Goal: Information Seeking & Learning: Learn about a topic

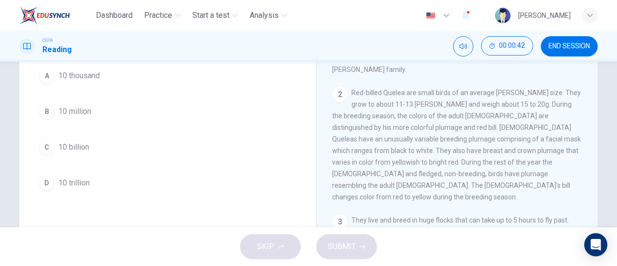
scroll to position [107, 0]
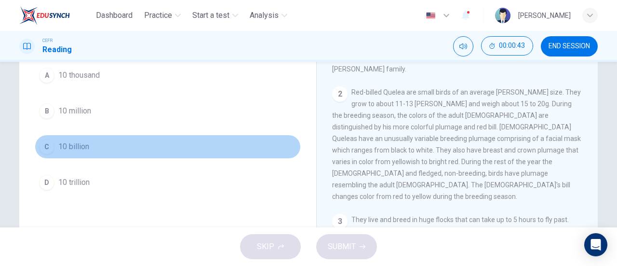
click at [100, 150] on button "C 10 billion" at bounding box center [168, 146] width 266 height 24
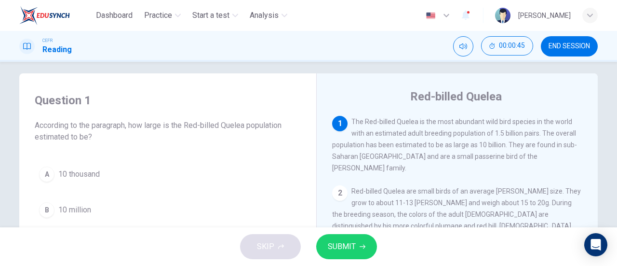
scroll to position [5, 0]
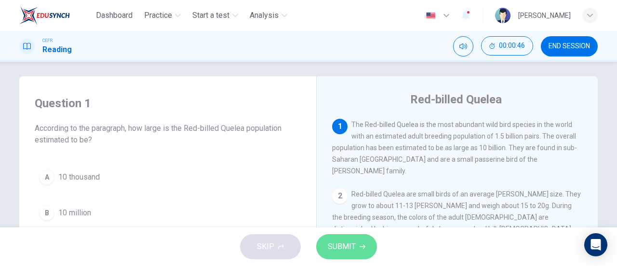
click at [342, 246] on span "SUBMIT" at bounding box center [342, 246] width 28 height 13
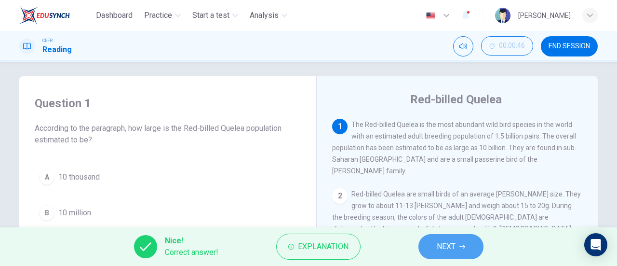
click at [457, 245] on button "NEXT" at bounding box center [450, 246] width 65 height 25
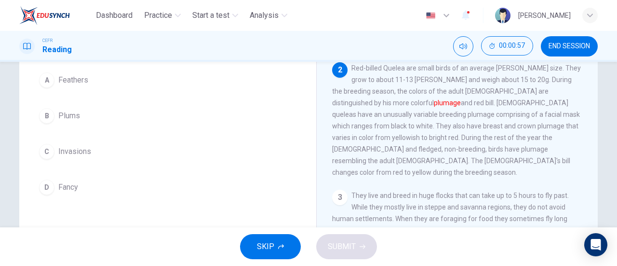
scroll to position [91, 0]
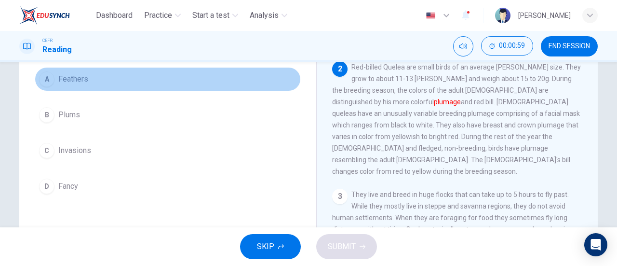
click at [73, 81] on span "Feathers" at bounding box center [73, 79] width 30 height 12
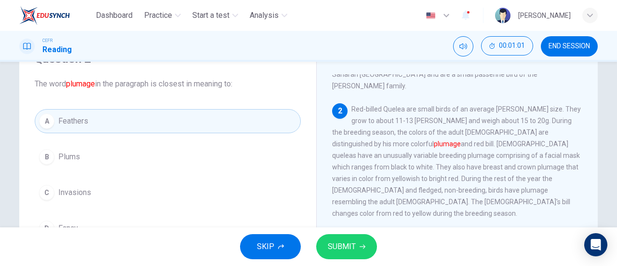
scroll to position [49, 0]
click at [350, 242] on span "SUBMIT" at bounding box center [342, 246] width 28 height 13
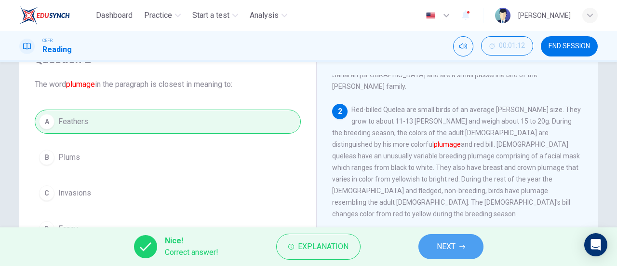
click at [440, 242] on span "NEXT" at bounding box center [446, 246] width 19 height 13
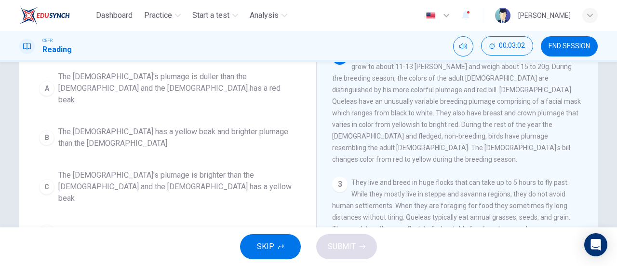
scroll to position [104, 0]
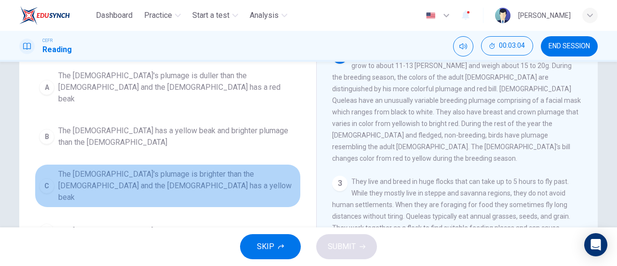
click at [206, 168] on span "The [DEMOGRAPHIC_DATA]'s plumage is brighter than the [DEMOGRAPHIC_DATA] and th…" at bounding box center [177, 185] width 238 height 35
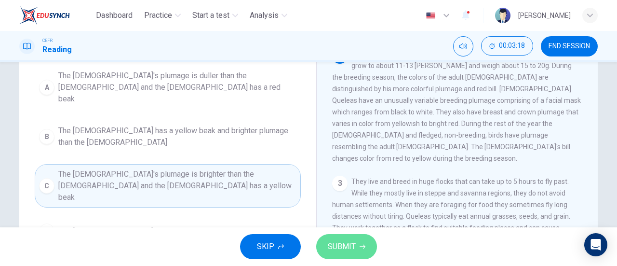
click at [351, 249] on span "SUBMIT" at bounding box center [342, 246] width 28 height 13
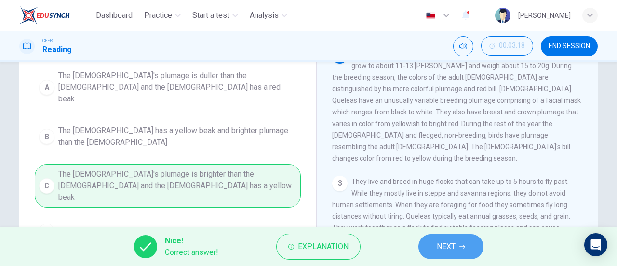
click at [443, 245] on span "NEXT" at bounding box center [446, 246] width 19 height 13
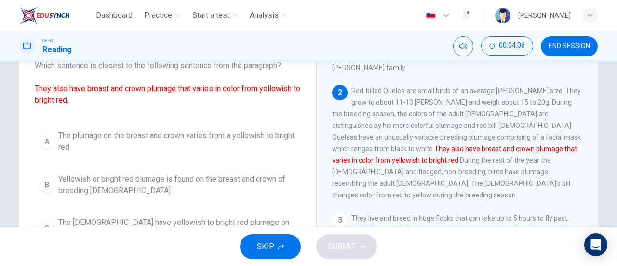
scroll to position [66, 0]
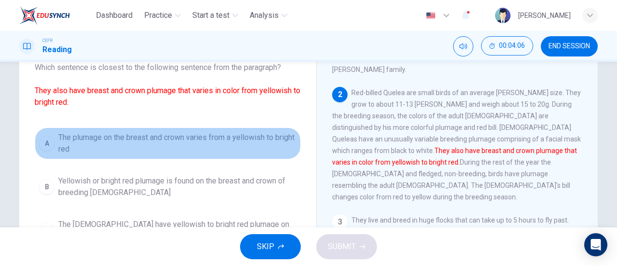
click at [230, 135] on span "The plumage on the breast and crown varies from a yellowish to bright red" at bounding box center [177, 143] width 238 height 23
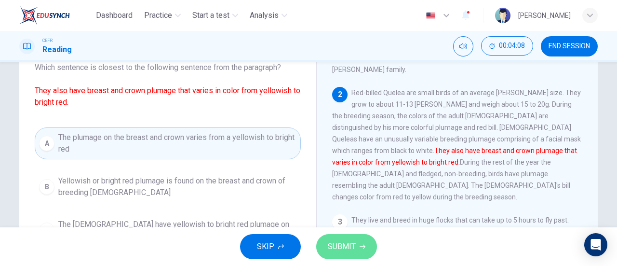
click at [347, 245] on span "SUBMIT" at bounding box center [342, 246] width 28 height 13
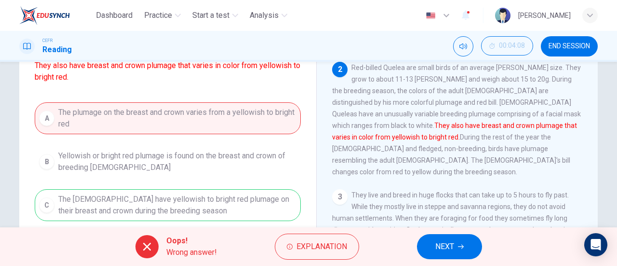
scroll to position [93, 0]
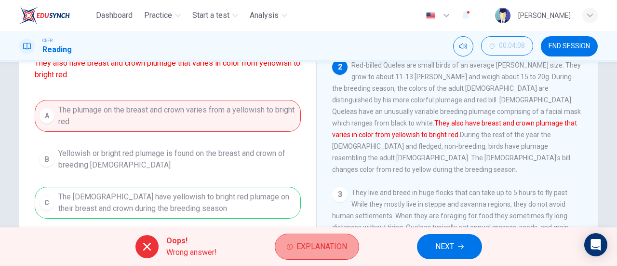
click at [305, 241] on span "Explanation" at bounding box center [321, 246] width 51 height 13
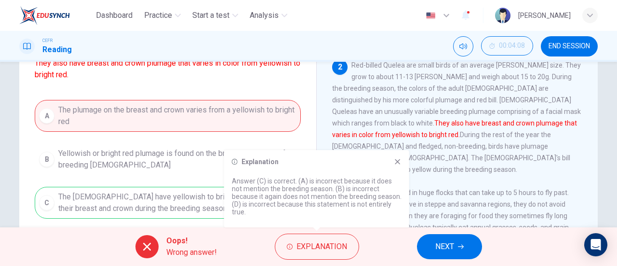
click at [455, 249] on button "NEXT" at bounding box center [449, 246] width 65 height 25
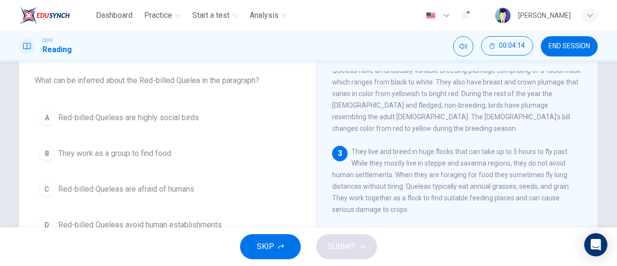
scroll to position [122, 0]
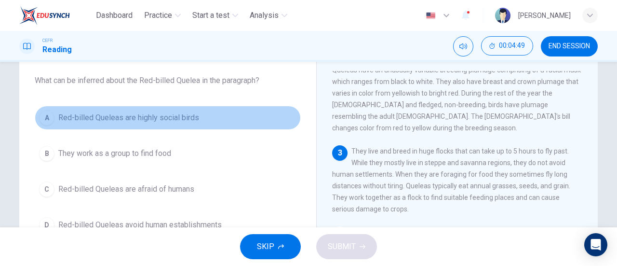
click at [171, 118] on span "Red-billed Queleas are highly social birds" at bounding box center [128, 118] width 141 height 12
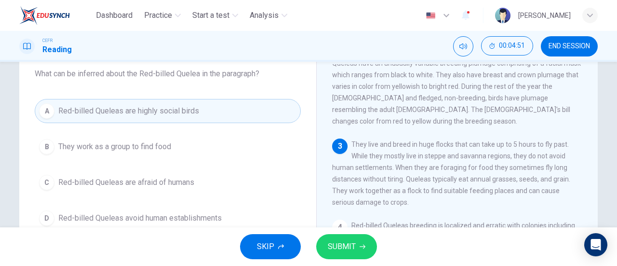
scroll to position [60, 0]
click at [411, 196] on div "1 The Red-billed Quelea is the most abundant wild bird species in the world wit…" at bounding box center [463, 210] width 263 height 293
click at [155, 161] on div "A Red-billed Queleas are highly social birds B They work as a group to find foo…" at bounding box center [168, 163] width 266 height 131
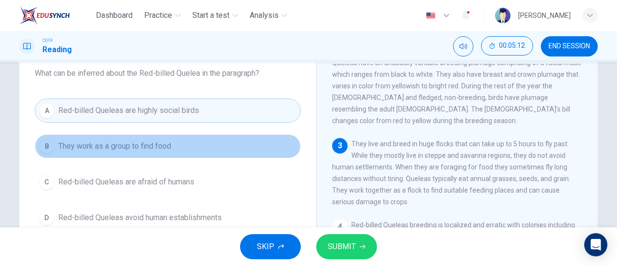
click at [151, 154] on button "B They work as a group to find food" at bounding box center [168, 146] width 266 height 24
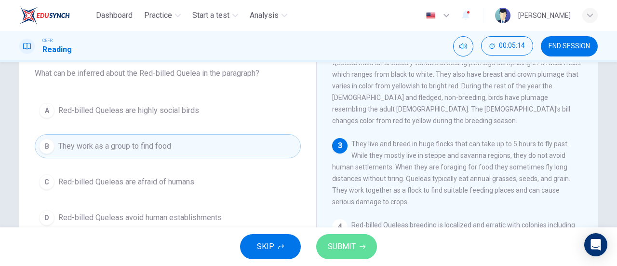
click at [349, 236] on button "SUBMIT" at bounding box center [346, 246] width 61 height 25
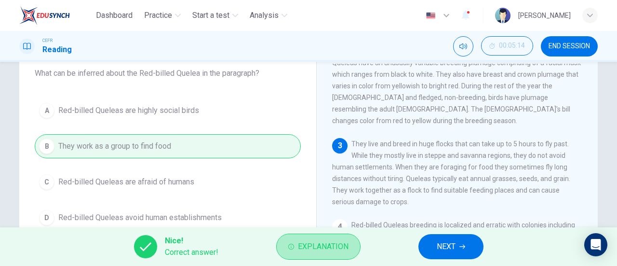
click at [349, 236] on button "Explanation" at bounding box center [318, 246] width 84 height 26
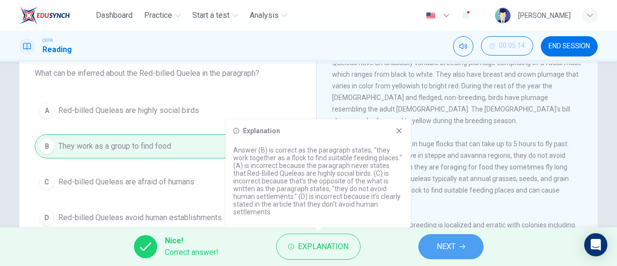
click at [436, 249] on button "NEXT" at bounding box center [450, 246] width 65 height 25
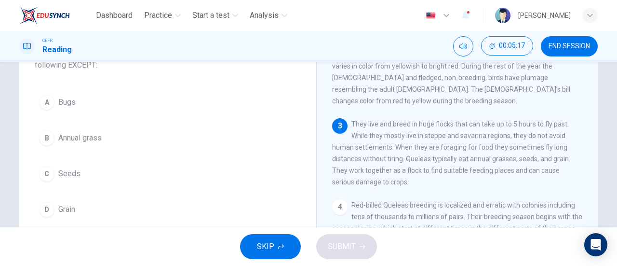
scroll to position [78, 0]
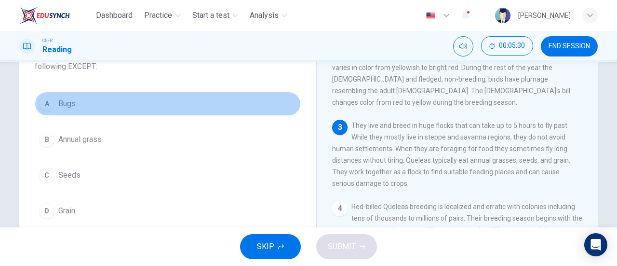
click at [71, 102] on span "Bugs" at bounding box center [66, 104] width 17 height 12
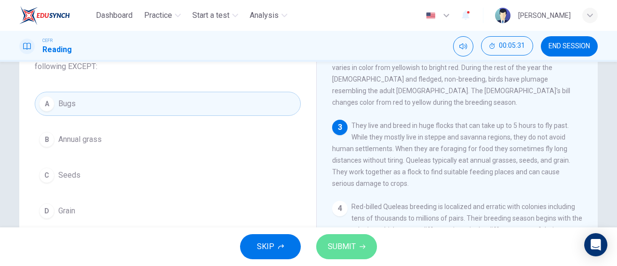
click at [345, 245] on span "SUBMIT" at bounding box center [342, 246] width 28 height 13
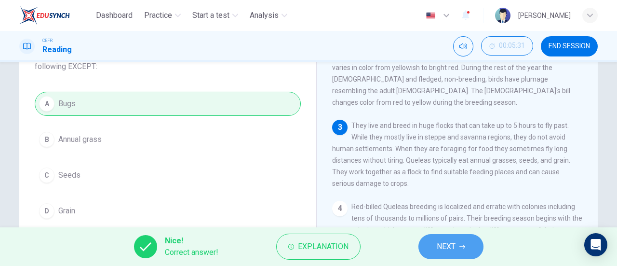
click at [443, 245] on span "NEXT" at bounding box center [446, 246] width 19 height 13
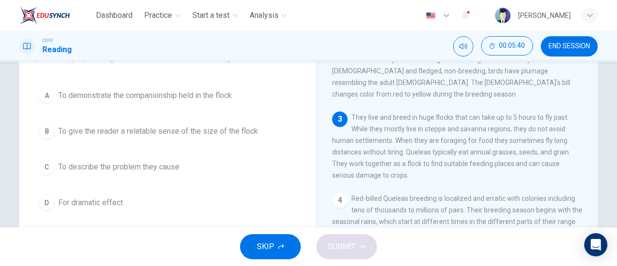
scroll to position [87, 0]
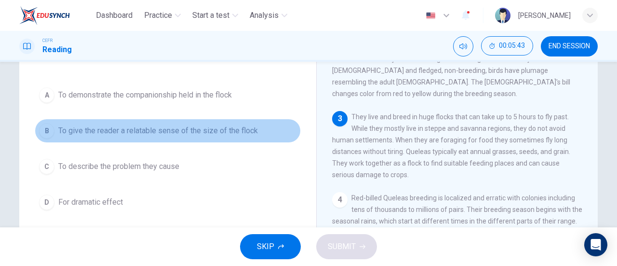
click at [208, 137] on button "B To give the reader a relatable sense of the size of the flock" at bounding box center [168, 131] width 266 height 24
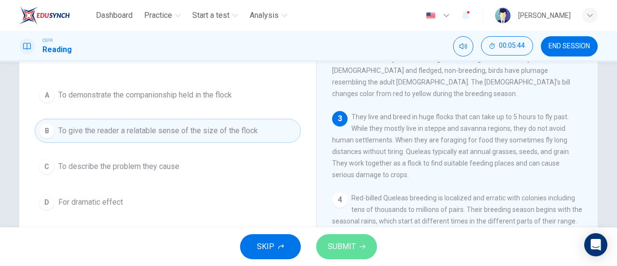
click at [326, 253] on button "SUBMIT" at bounding box center [346, 246] width 61 height 25
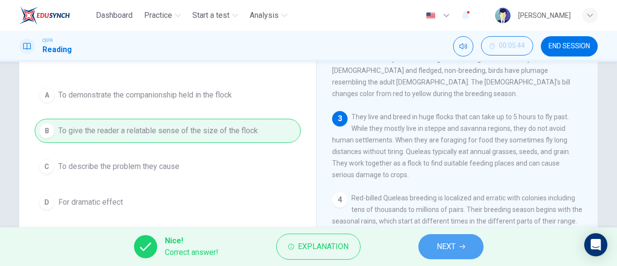
click at [441, 247] on span "NEXT" at bounding box center [446, 246] width 19 height 13
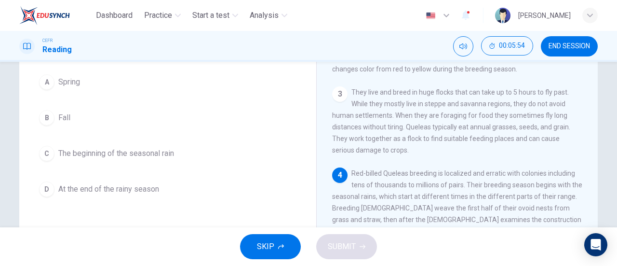
scroll to position [103, 0]
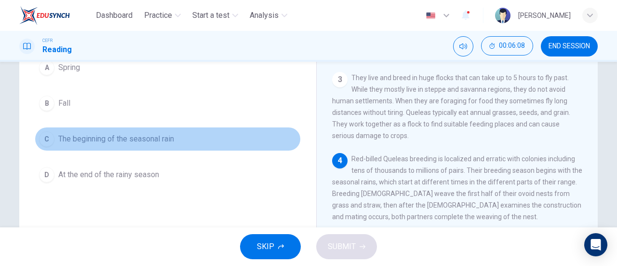
click at [136, 139] on span "The beginning of the seasonal rain" at bounding box center [116, 139] width 116 height 12
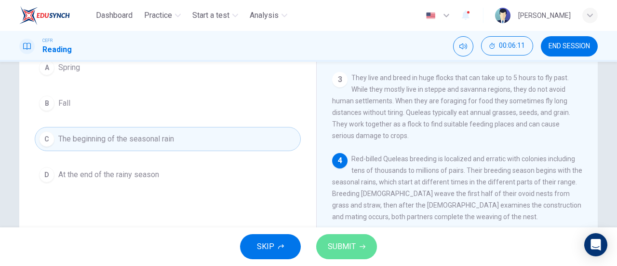
click at [361, 255] on button "SUBMIT" at bounding box center [346, 246] width 61 height 25
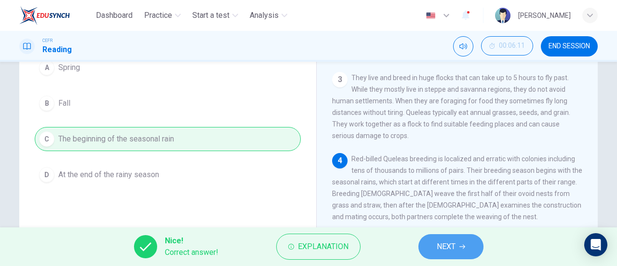
click at [440, 247] on span "NEXT" at bounding box center [446, 246] width 19 height 13
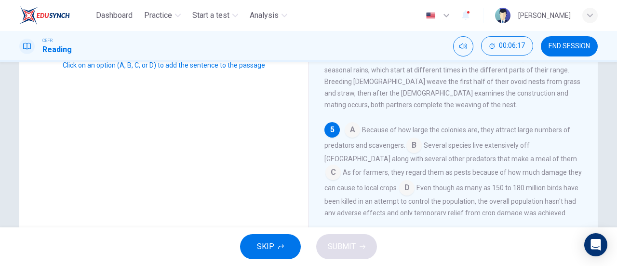
scroll to position [187, 0]
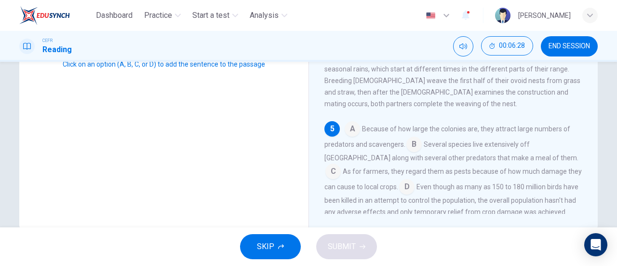
click at [399, 180] on input at bounding box center [406, 187] width 15 height 15
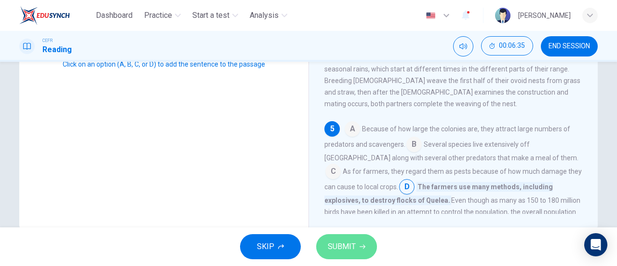
click at [355, 242] on span "SUBMIT" at bounding box center [342, 246] width 28 height 13
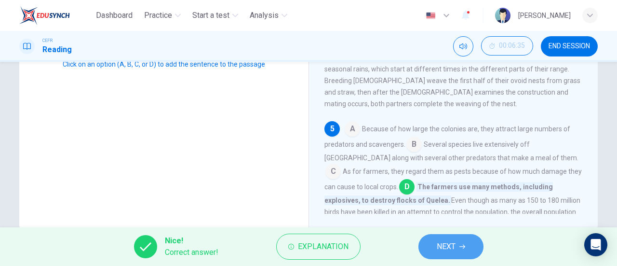
click at [430, 244] on button "NEXT" at bounding box center [450, 246] width 65 height 25
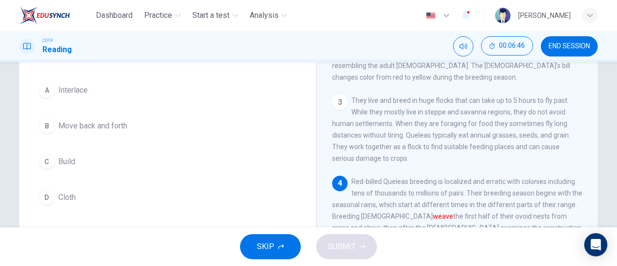
scroll to position [80, 0]
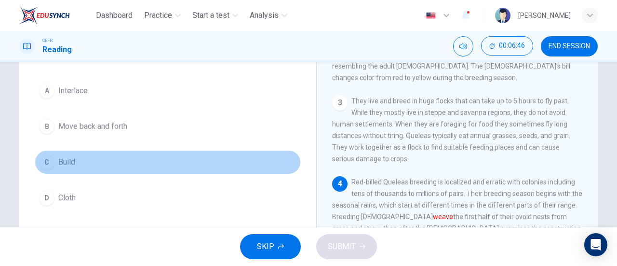
click at [77, 161] on button "C Build" at bounding box center [168, 162] width 266 height 24
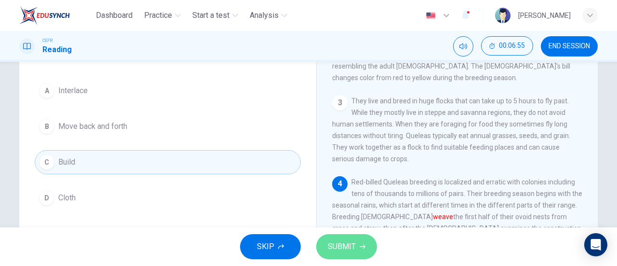
click at [369, 252] on button "SUBMIT" at bounding box center [346, 246] width 61 height 25
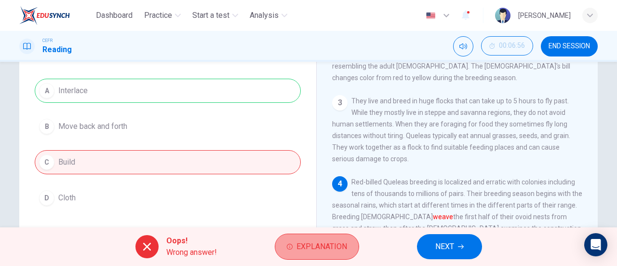
click at [345, 245] on span "Explanation" at bounding box center [321, 246] width 51 height 13
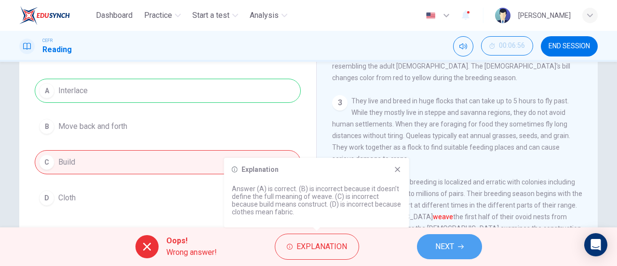
click at [461, 239] on button "NEXT" at bounding box center [449, 246] width 65 height 25
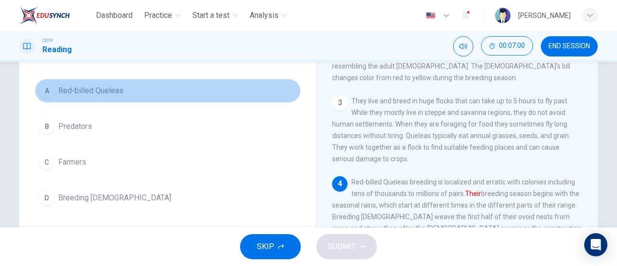
click at [98, 86] on span "Red-billed Queleas" at bounding box center [90, 91] width 65 height 12
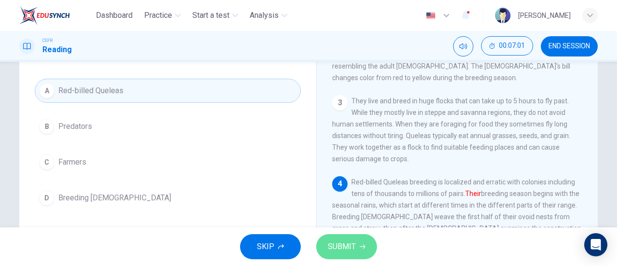
click at [347, 254] on button "SUBMIT" at bounding box center [346, 246] width 61 height 25
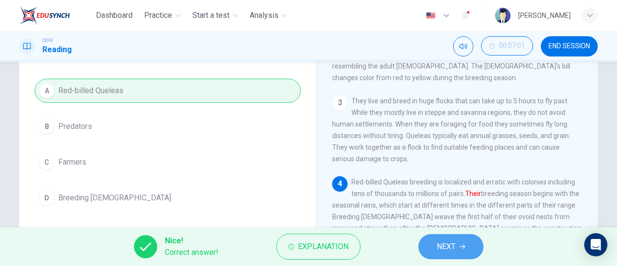
click at [425, 253] on button "NEXT" at bounding box center [450, 246] width 65 height 25
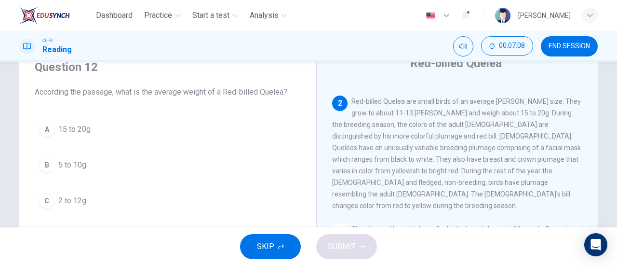
scroll to position [41, 0]
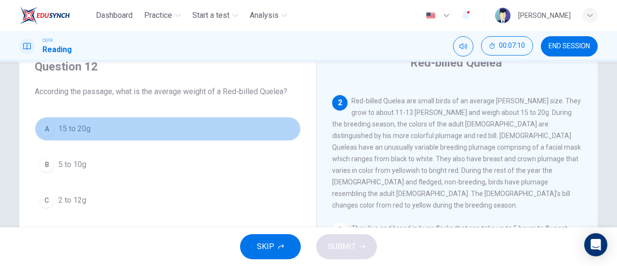
click at [77, 124] on span "15 to 20g" at bounding box center [74, 129] width 32 height 12
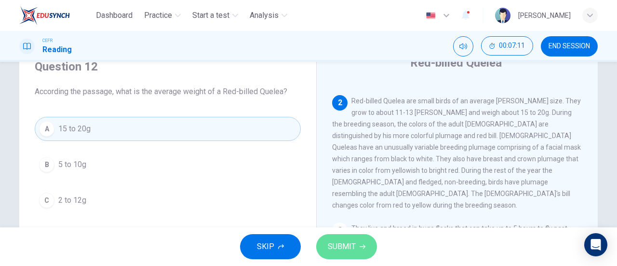
click at [351, 240] on span "SUBMIT" at bounding box center [342, 246] width 28 height 13
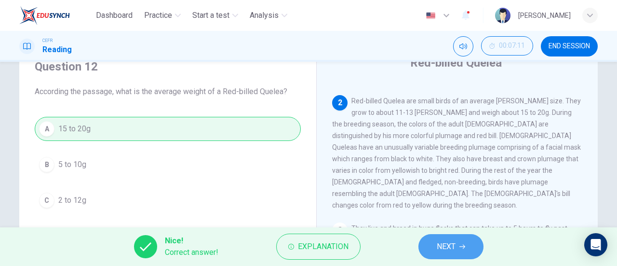
click at [446, 250] on span "NEXT" at bounding box center [446, 246] width 19 height 13
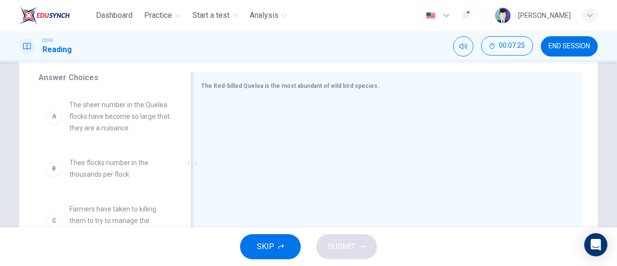
scroll to position [157, 0]
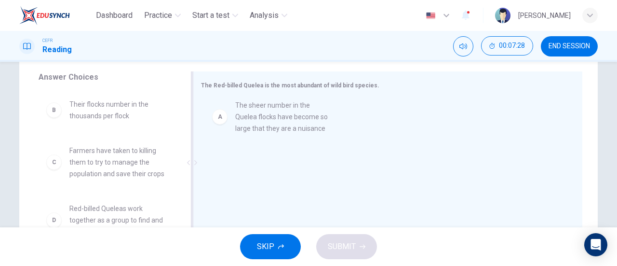
drag, startPoint x: 99, startPoint y: 118, endPoint x: 271, endPoint y: 121, distance: 172.1
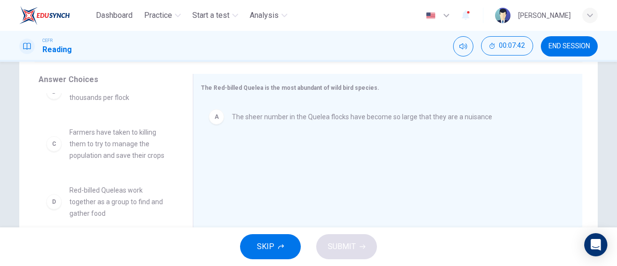
scroll to position [0, 0]
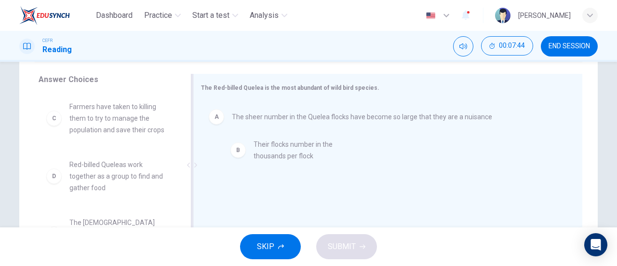
drag, startPoint x: 109, startPoint y: 119, endPoint x: 299, endPoint y: 157, distance: 193.2
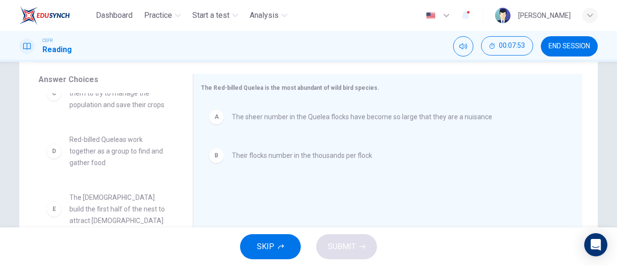
scroll to position [27, 0]
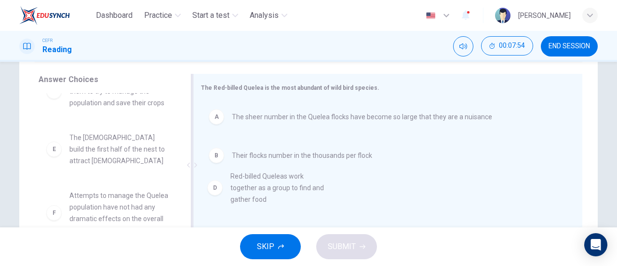
drag, startPoint x: 111, startPoint y: 144, endPoint x: 286, endPoint y: 185, distance: 179.7
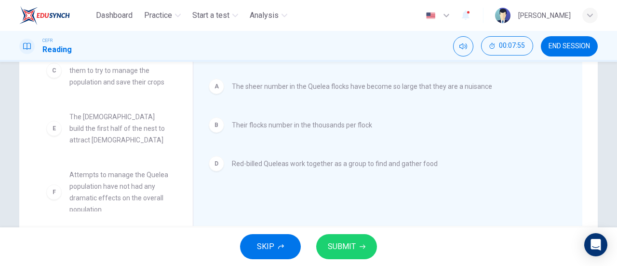
scroll to position [191, 0]
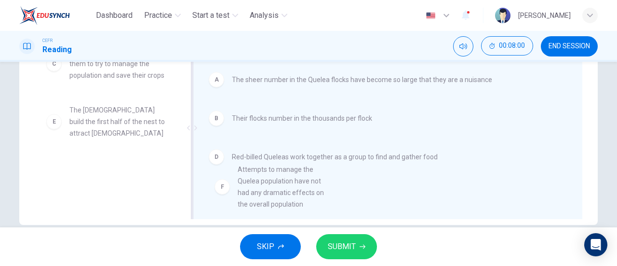
drag, startPoint x: 127, startPoint y: 184, endPoint x: 304, endPoint y: 199, distance: 177.1
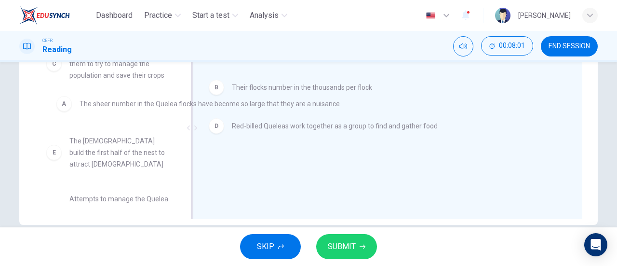
drag, startPoint x: 254, startPoint y: 80, endPoint x: 60, endPoint y: 105, distance: 195.4
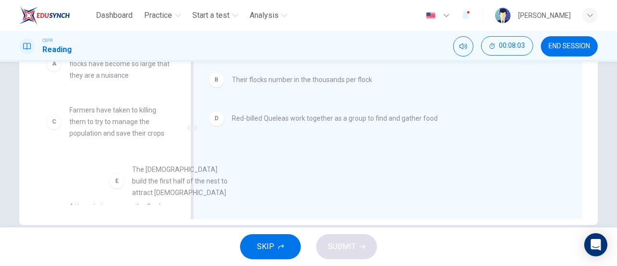
scroll to position [20, 0]
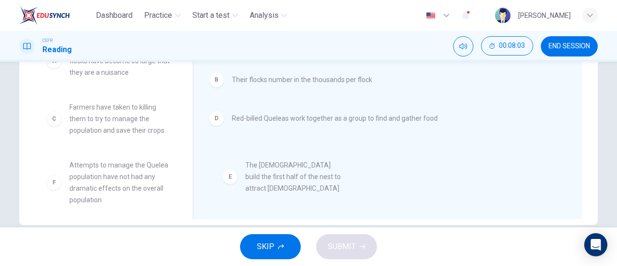
drag, startPoint x: 80, startPoint y: 189, endPoint x: 268, endPoint y: 185, distance: 187.6
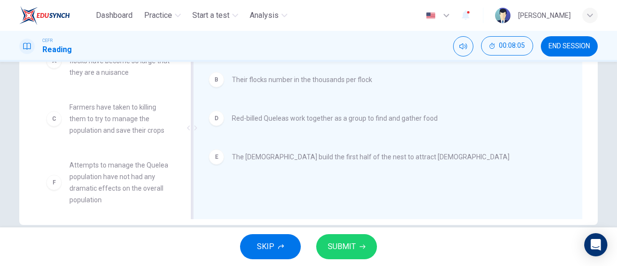
scroll to position [23, 0]
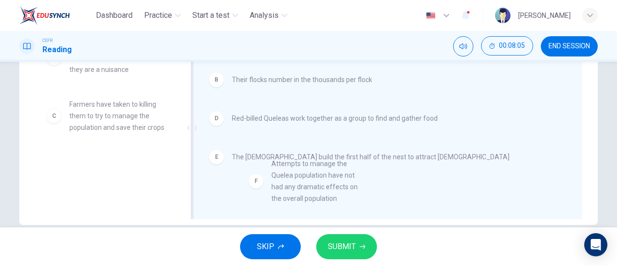
drag, startPoint x: 88, startPoint y: 181, endPoint x: 309, endPoint y: 181, distance: 220.8
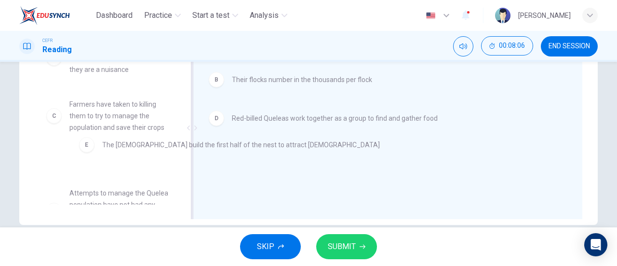
drag, startPoint x: 246, startPoint y: 159, endPoint x: 95, endPoint y: 146, distance: 151.0
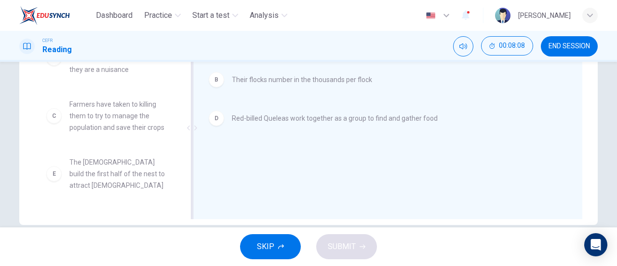
scroll to position [75, 0]
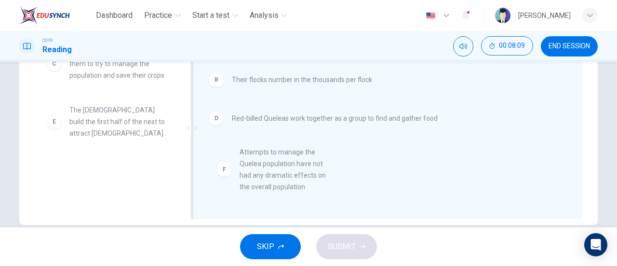
drag, startPoint x: 102, startPoint y: 170, endPoint x: 279, endPoint y: 166, distance: 176.5
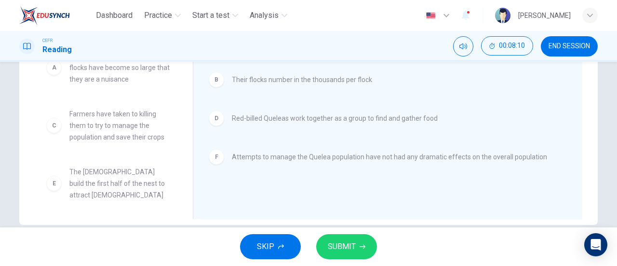
scroll to position [6, 0]
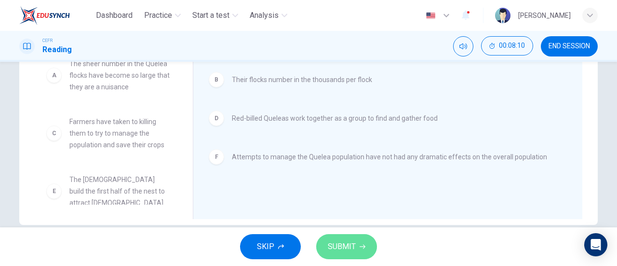
click at [356, 248] on button "SUBMIT" at bounding box center [346, 246] width 61 height 25
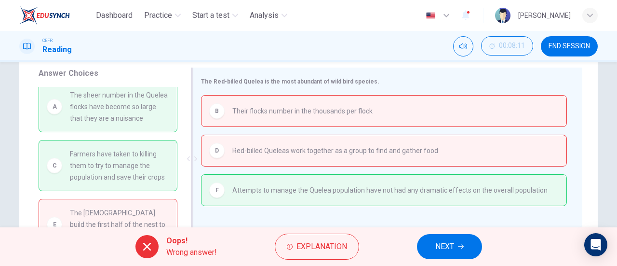
scroll to position [141, 0]
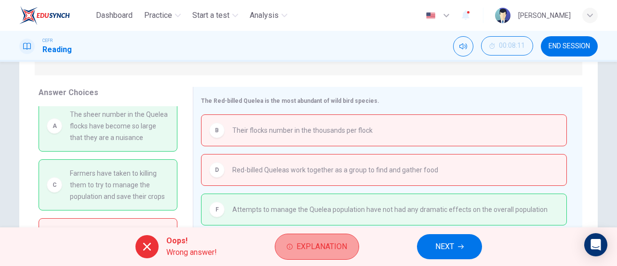
click at [303, 248] on span "Explanation" at bounding box center [321, 246] width 51 height 13
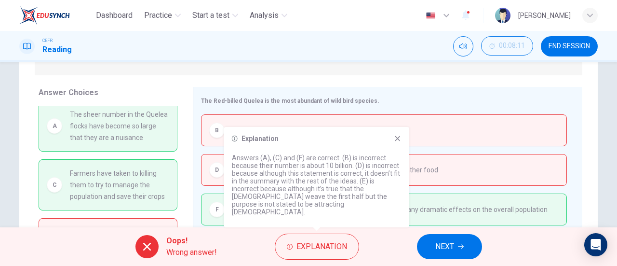
click at [395, 142] on icon at bounding box center [398, 138] width 8 height 8
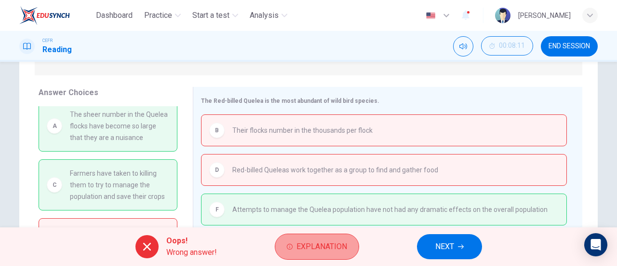
click at [310, 239] on button "Explanation" at bounding box center [317, 246] width 84 height 26
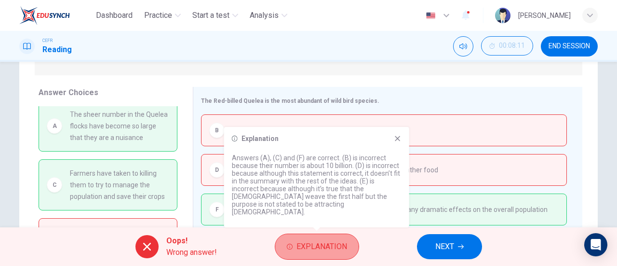
click at [310, 239] on button "Explanation" at bounding box center [317, 246] width 84 height 26
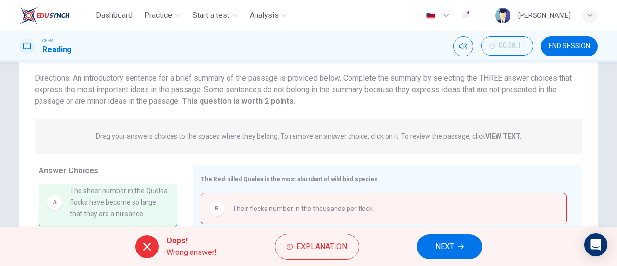
scroll to position [0, 0]
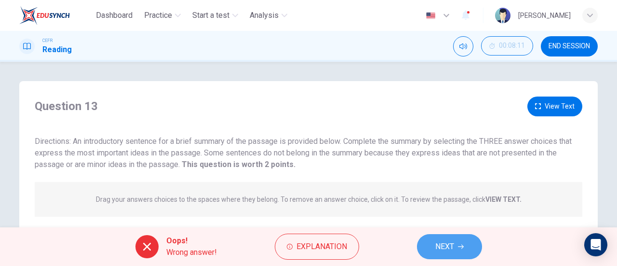
click at [433, 250] on button "NEXT" at bounding box center [449, 246] width 65 height 25
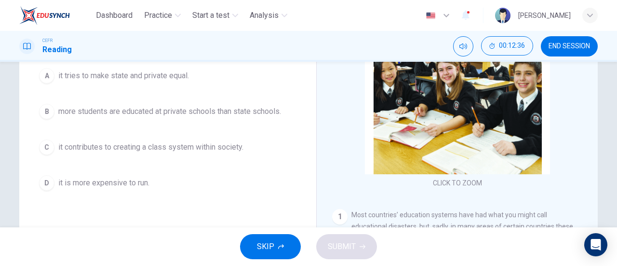
scroll to position [118, 0]
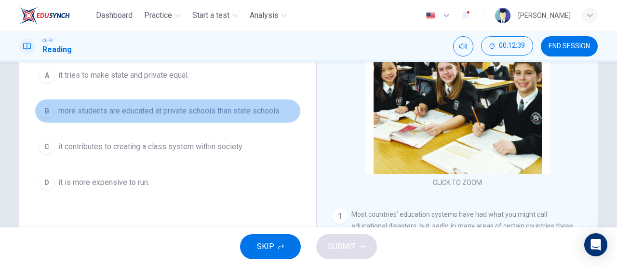
click at [137, 110] on span "more students are educated at private schools than state schools." at bounding box center [169, 111] width 223 height 12
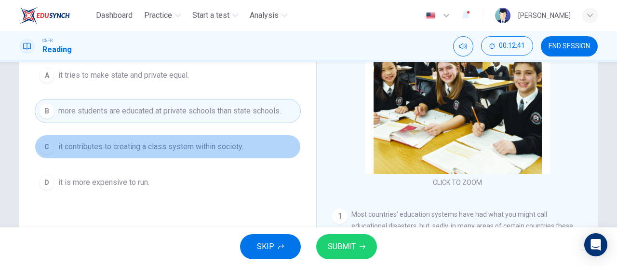
click at [163, 144] on span "it contributes to creating a class system within society." at bounding box center [150, 147] width 185 height 12
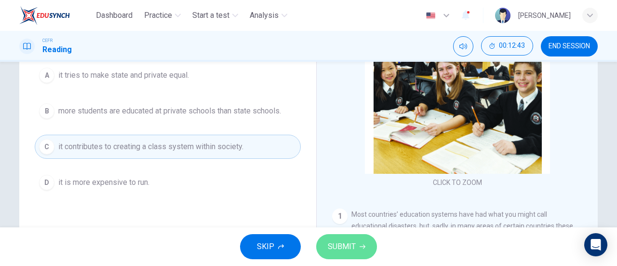
click at [354, 246] on span "SUBMIT" at bounding box center [342, 246] width 28 height 13
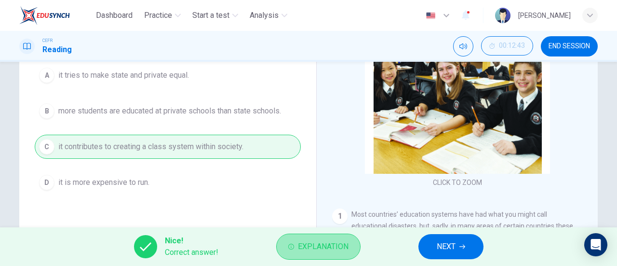
click at [318, 234] on button "Explanation" at bounding box center [318, 246] width 84 height 26
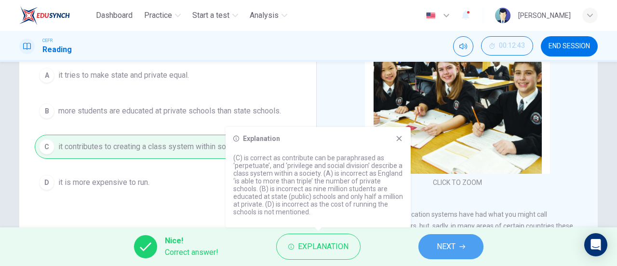
click at [447, 245] on span "NEXT" at bounding box center [446, 246] width 19 height 13
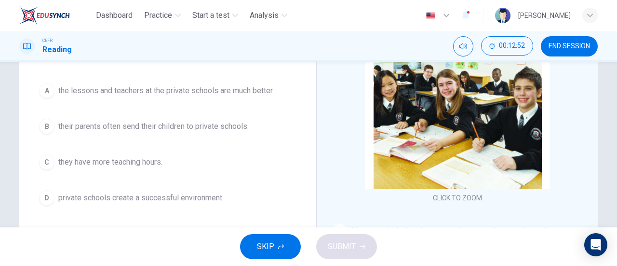
scroll to position [104, 0]
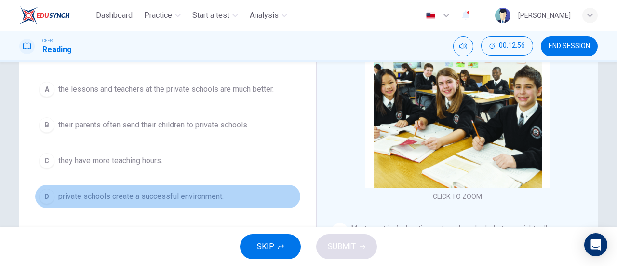
click at [131, 196] on span "private schools create a successful environment." at bounding box center [140, 196] width 165 height 12
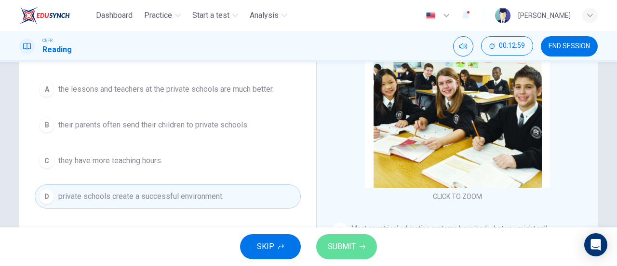
click at [349, 249] on span "SUBMIT" at bounding box center [342, 246] width 28 height 13
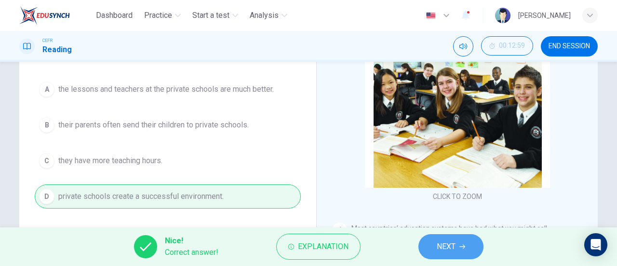
click at [450, 241] on span "NEXT" at bounding box center [446, 246] width 19 height 13
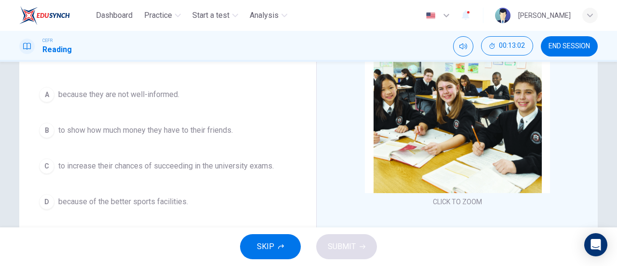
scroll to position [99, 0]
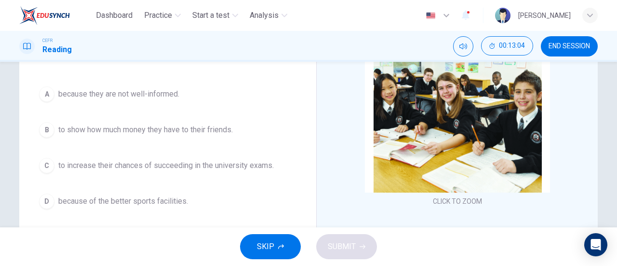
click at [240, 161] on span "to increase their chances of succeeding in the university exams." at bounding box center [165, 166] width 215 height 12
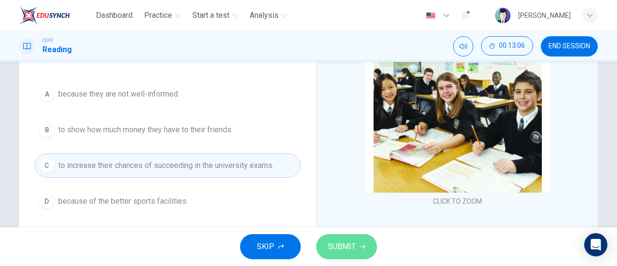
click at [349, 245] on span "SUBMIT" at bounding box center [342, 246] width 28 height 13
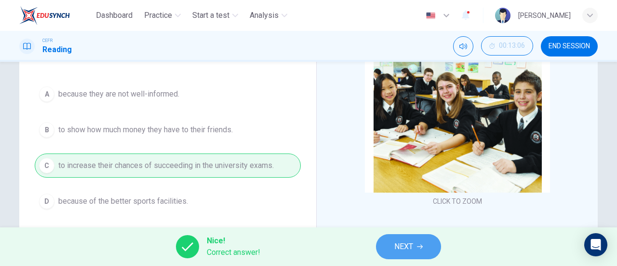
click at [425, 248] on button "NEXT" at bounding box center [408, 246] width 65 height 25
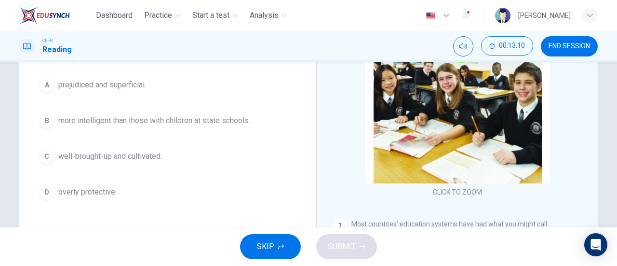
scroll to position [109, 0]
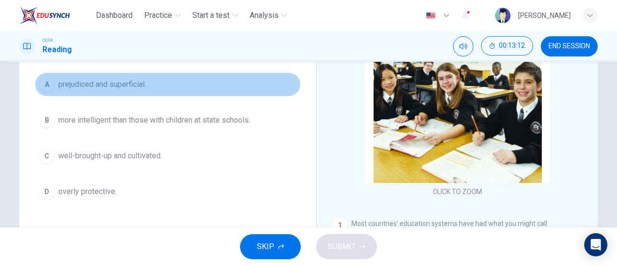
click at [124, 89] on span "prejudiced and superficial." at bounding box center [102, 85] width 88 height 12
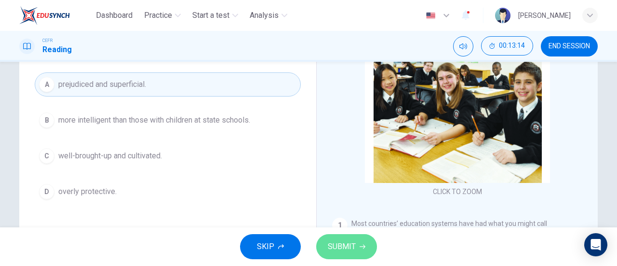
click at [356, 252] on button "SUBMIT" at bounding box center [346, 246] width 61 height 25
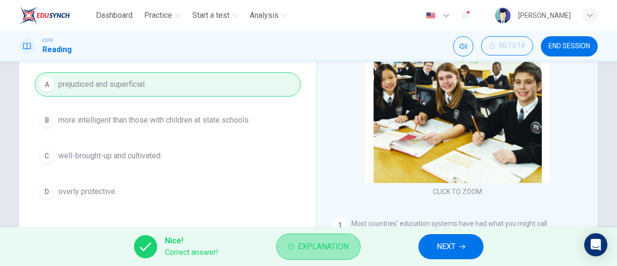
click at [335, 245] on span "Explanation" at bounding box center [323, 246] width 51 height 13
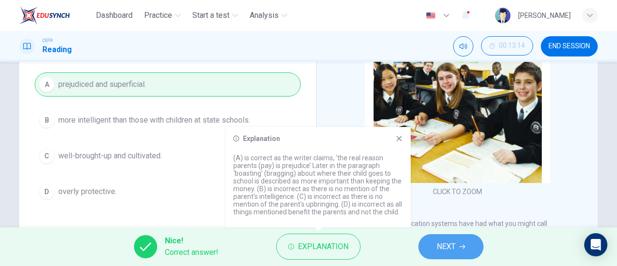
click at [443, 242] on span "NEXT" at bounding box center [446, 246] width 19 height 13
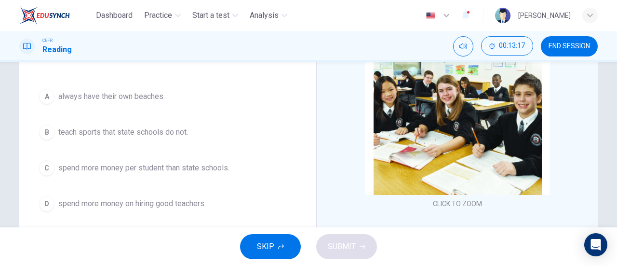
scroll to position [98, 0]
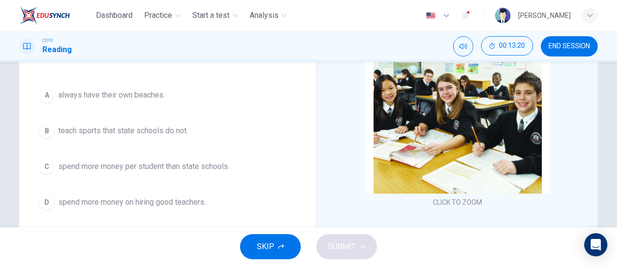
click at [152, 174] on button "C spend more money per student than state schools." at bounding box center [168, 166] width 266 height 24
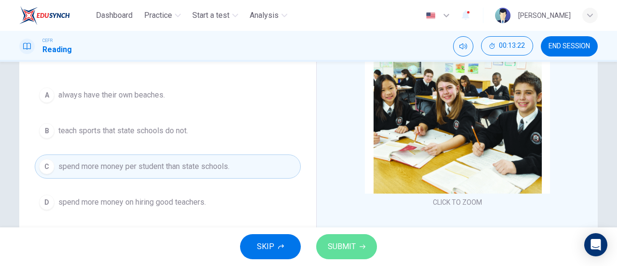
click at [360, 244] on icon "button" at bounding box center [363, 246] width 6 height 6
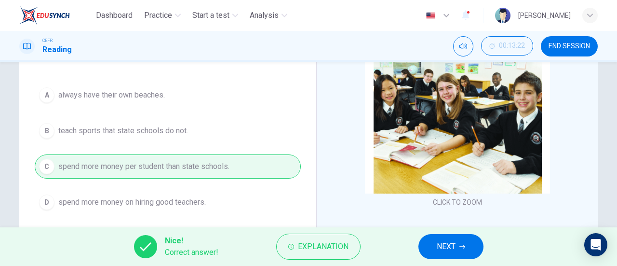
click at [429, 244] on button "NEXT" at bounding box center [450, 246] width 65 height 25
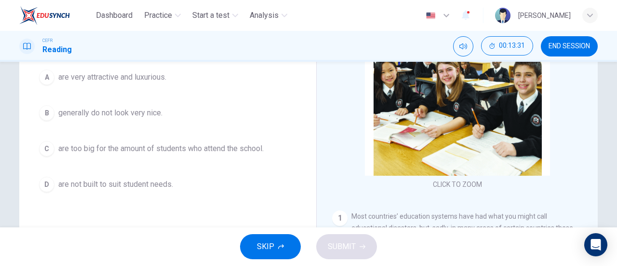
scroll to position [113, 0]
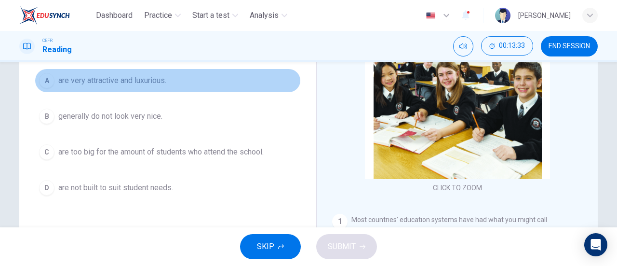
click at [124, 85] on span "are very attractive and luxurious." at bounding box center [112, 81] width 108 height 12
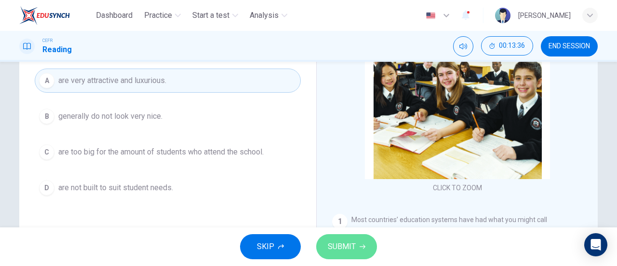
click at [337, 240] on span "SUBMIT" at bounding box center [342, 246] width 28 height 13
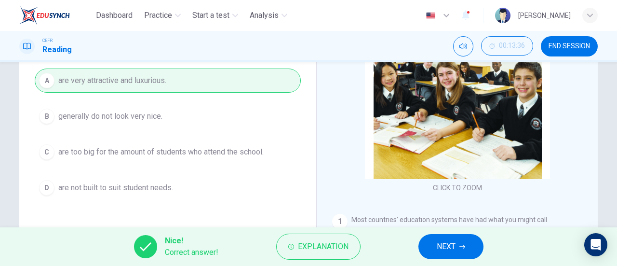
click at [431, 245] on button "NEXT" at bounding box center [450, 246] width 65 height 25
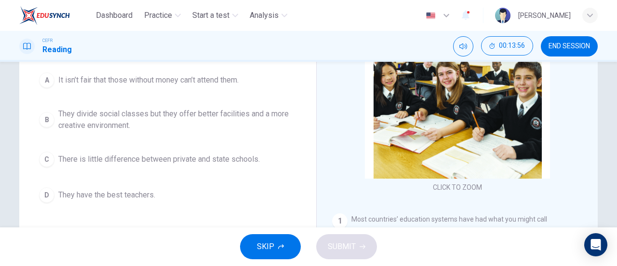
scroll to position [114, 0]
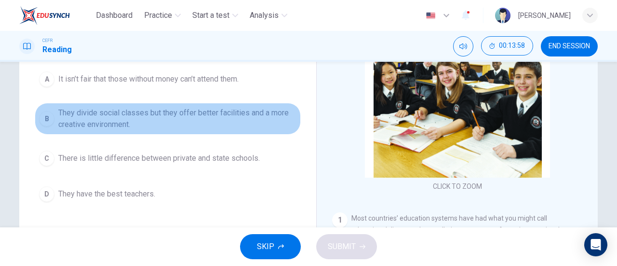
click at [177, 119] on span "They divide social classes but they offer better facilities and a more creative…" at bounding box center [177, 118] width 238 height 23
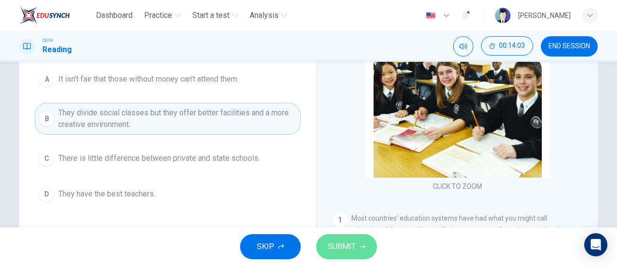
click at [341, 241] on span "SUBMIT" at bounding box center [342, 246] width 28 height 13
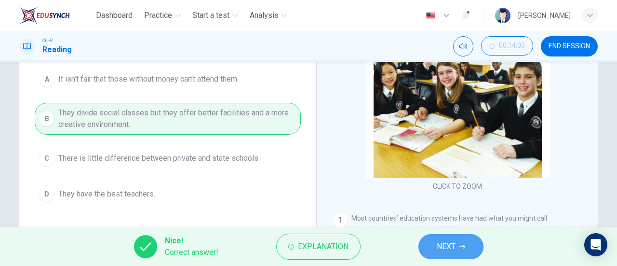
click at [435, 244] on button "NEXT" at bounding box center [450, 246] width 65 height 25
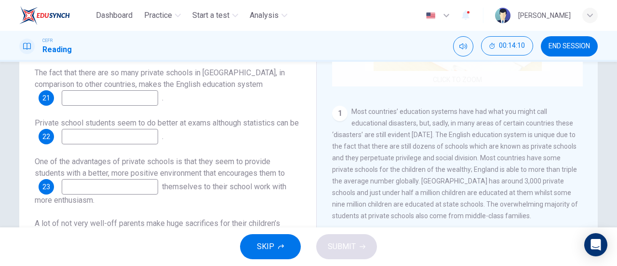
scroll to position [107, 0]
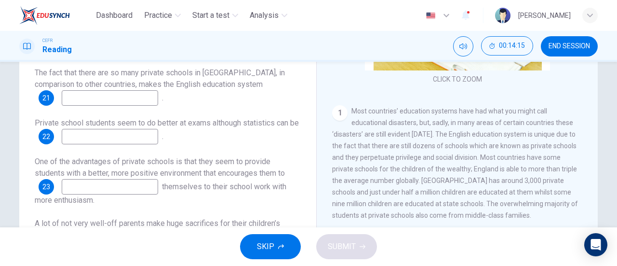
click at [84, 107] on div "The fact that there are so many private schools in [GEOGRAPHIC_DATA], in compar…" at bounding box center [168, 181] width 266 height 228
click at [83, 90] on input at bounding box center [110, 97] width 96 height 15
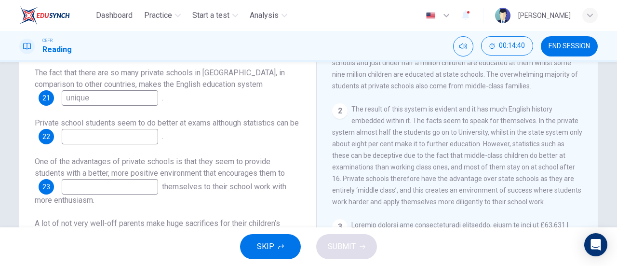
scroll to position [237, 0]
type input "unique"
click at [122, 134] on input at bounding box center [110, 136] width 96 height 15
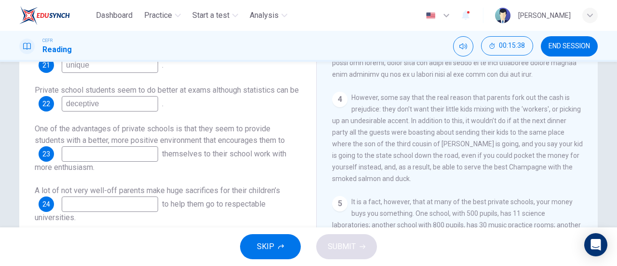
scroll to position [141, 0]
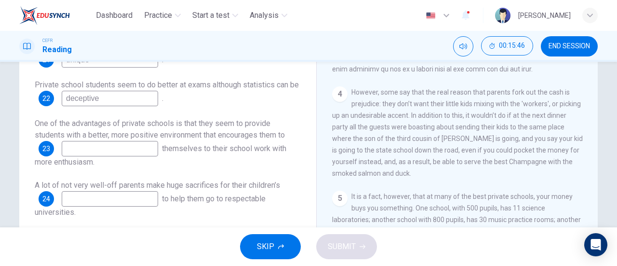
type input "deceptive"
click at [123, 191] on input at bounding box center [110, 198] width 96 height 15
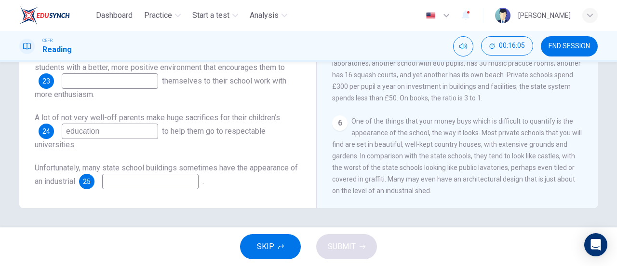
scroll to position [610, 0]
type input "e"
type input "schooling"
click at [136, 183] on input at bounding box center [150, 181] width 96 height 15
type input "shed"
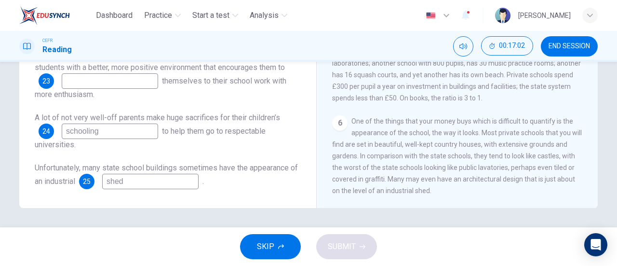
click at [83, 81] on input at bounding box center [110, 80] width 96 height 15
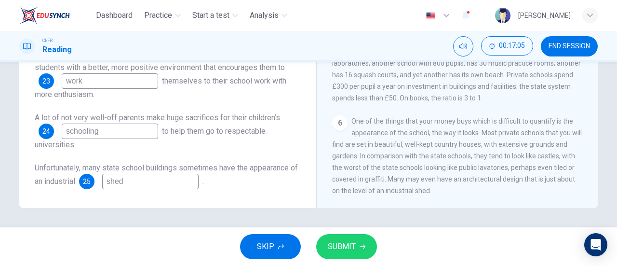
type input "work"
click at [348, 242] on span "SUBMIT" at bounding box center [342, 246] width 28 height 13
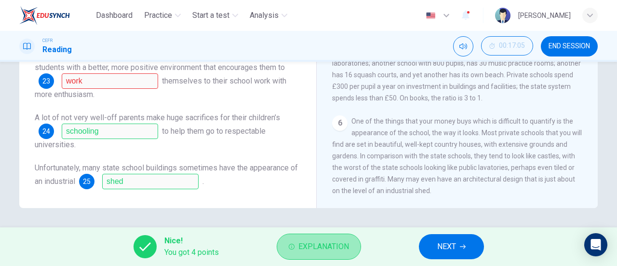
click at [293, 251] on button "Explanation" at bounding box center [319, 246] width 84 height 26
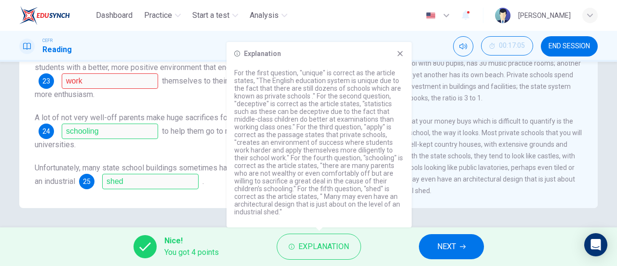
click at [399, 54] on icon at bounding box center [400, 54] width 8 height 8
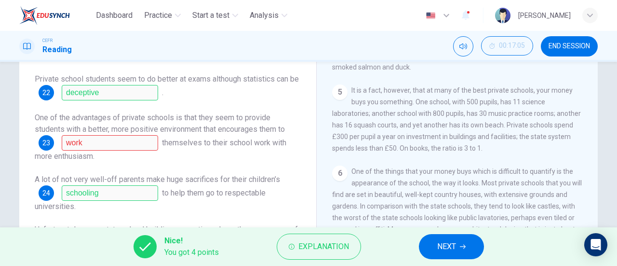
scroll to position [12, 0]
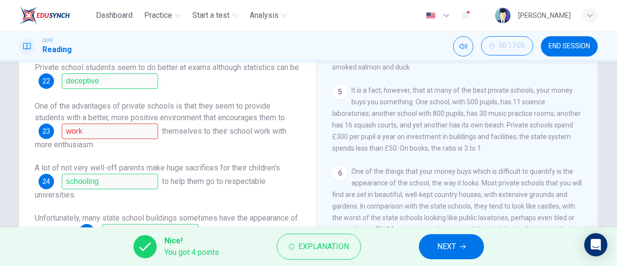
click at [459, 244] on button "NEXT" at bounding box center [451, 246] width 65 height 25
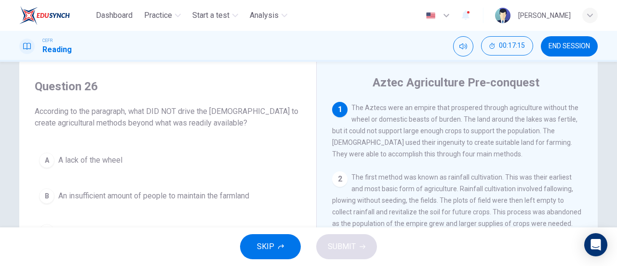
scroll to position [22, 0]
click at [560, 57] on div "CEFR Reading 00:17:18 END SESSION" at bounding box center [308, 46] width 617 height 31
click at [575, 52] on button "END SESSION" at bounding box center [569, 46] width 57 height 20
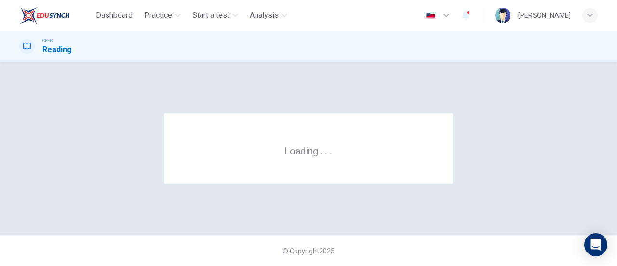
scroll to position [0, 0]
